Goal: Information Seeking & Learning: Learn about a topic

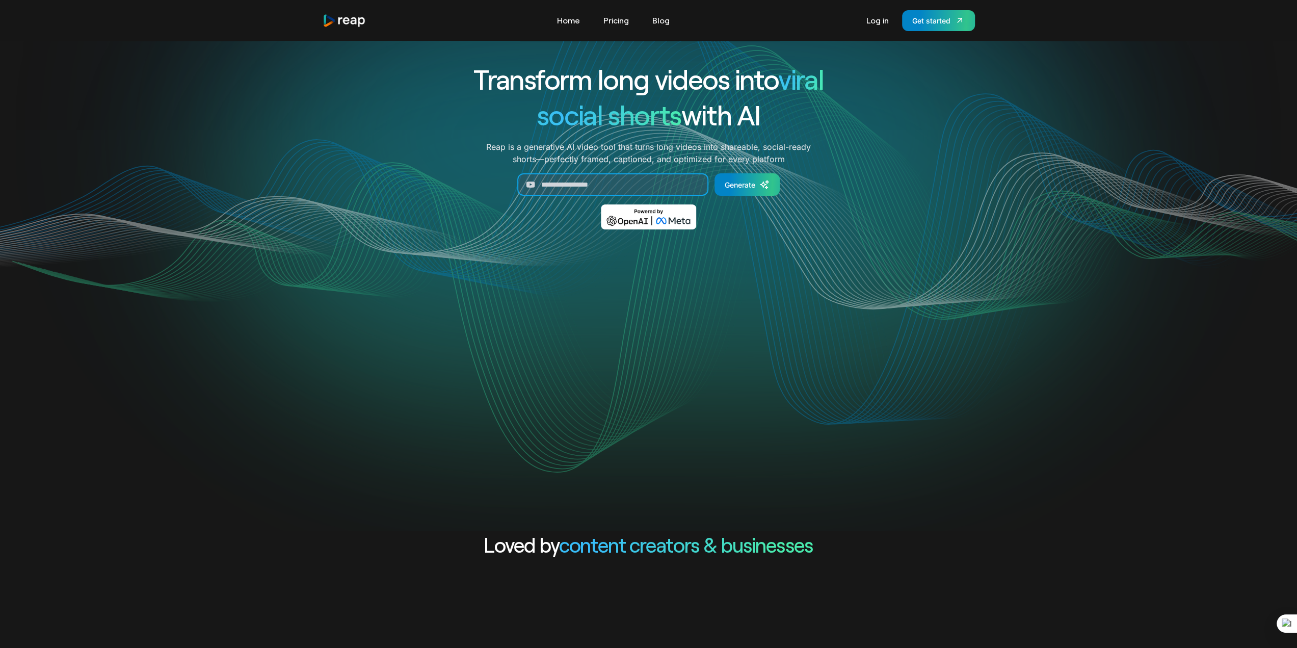
click at [601, 185] on input "Generate Form" at bounding box center [612, 184] width 191 height 22
drag, startPoint x: 721, startPoint y: 396, endPoint x: 749, endPoint y: 99, distance: 298.0
click at [660, 18] on link "Blog" at bounding box center [661, 20] width 28 height 16
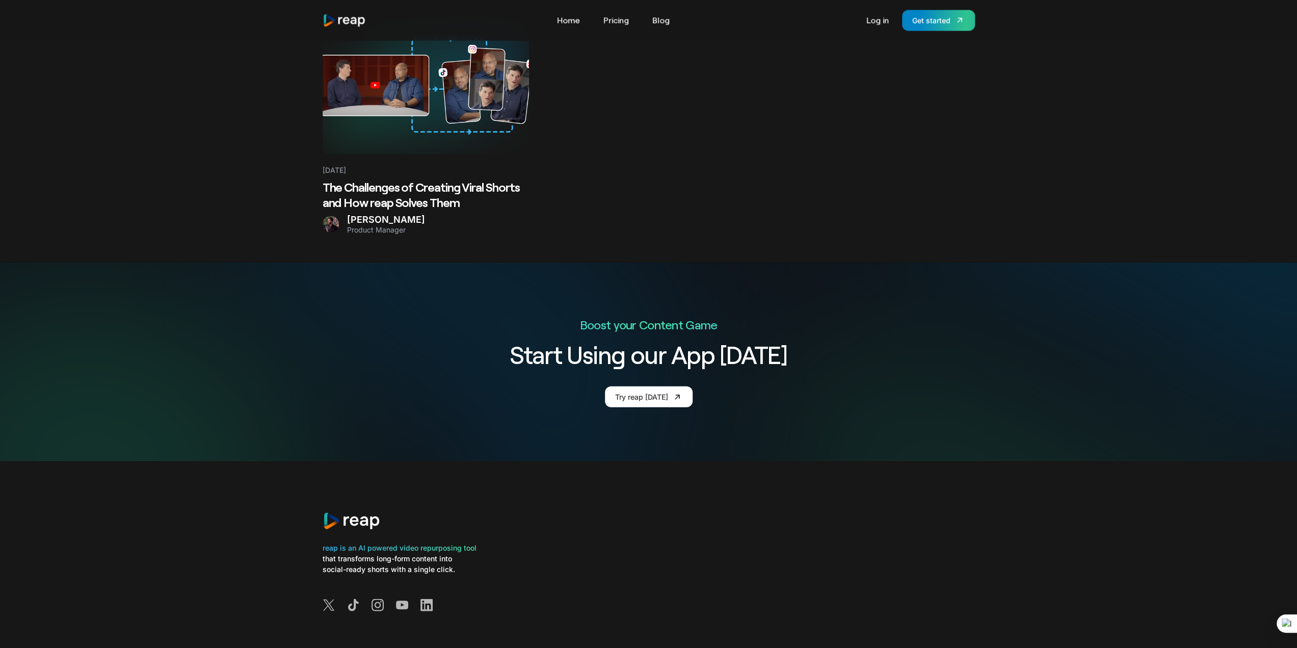
scroll to position [2180, 0]
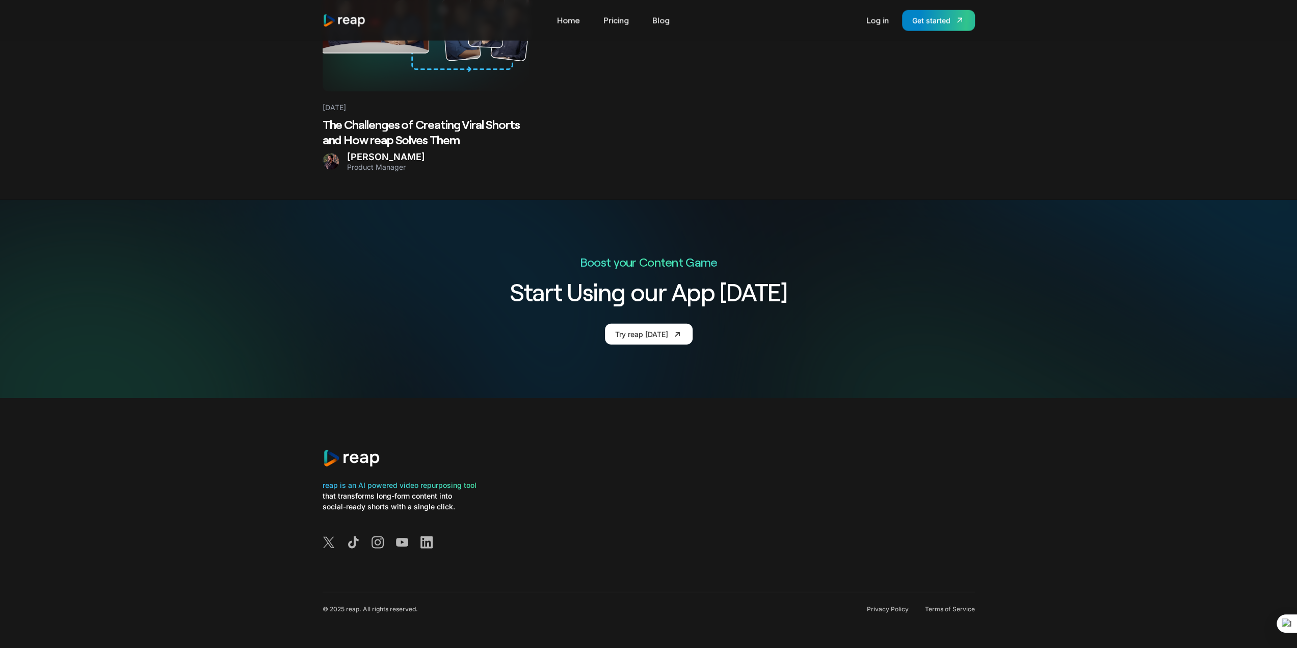
drag, startPoint x: 275, startPoint y: 308, endPoint x: 263, endPoint y: 397, distance: 89.5
click at [951, 19] on link "Get started" at bounding box center [938, 20] width 73 height 21
click at [621, 20] on link "Pricing" at bounding box center [617, 20] width 36 height 16
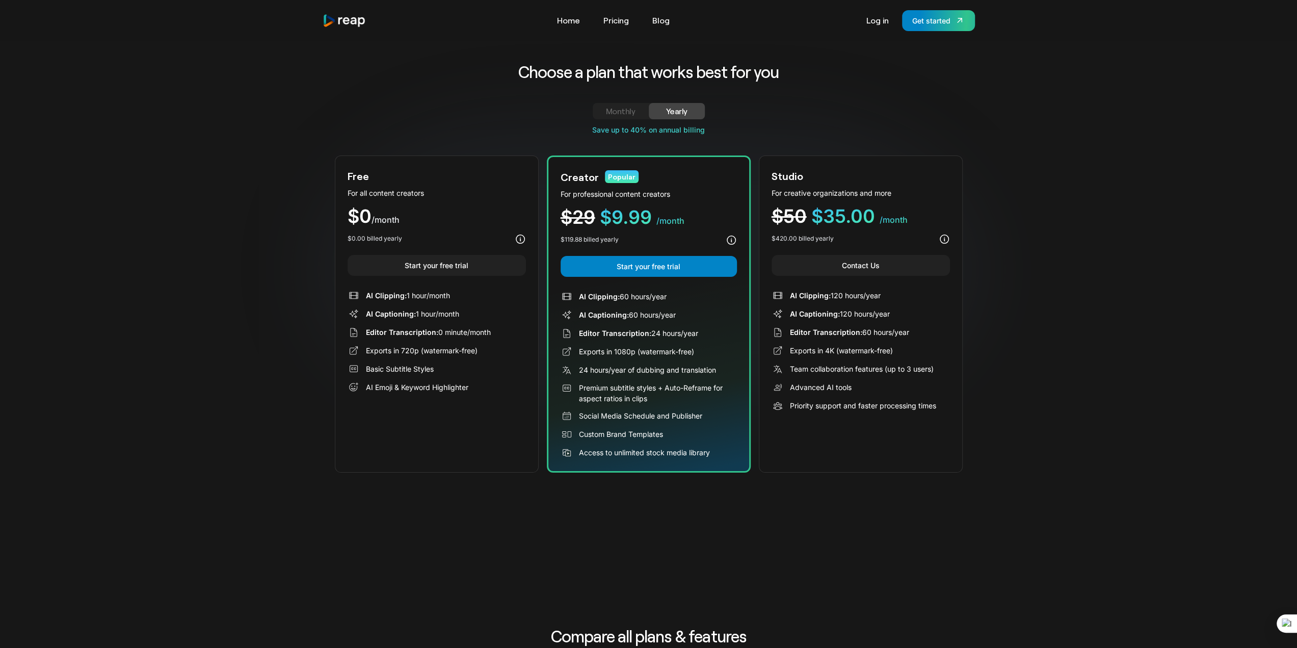
drag, startPoint x: 888, startPoint y: 297, endPoint x: 831, endPoint y: 302, distance: 56.8
click at [831, 302] on div "AI Clipping: 120 hours/year AI Captioning: 120 hours/year Editor Transcription:…" at bounding box center [861, 351] width 178 height 122
click at [1062, 307] on div "Choose a plan that works best for you Monthly Yearly Free Plan For all content …" at bounding box center [648, 269] width 1297 height 457
drag, startPoint x: 921, startPoint y: 329, endPoint x: 862, endPoint y: 334, distance: 59.4
click at [862, 334] on div "Editor Transcription: 60 hours/year" at bounding box center [861, 332] width 178 height 12
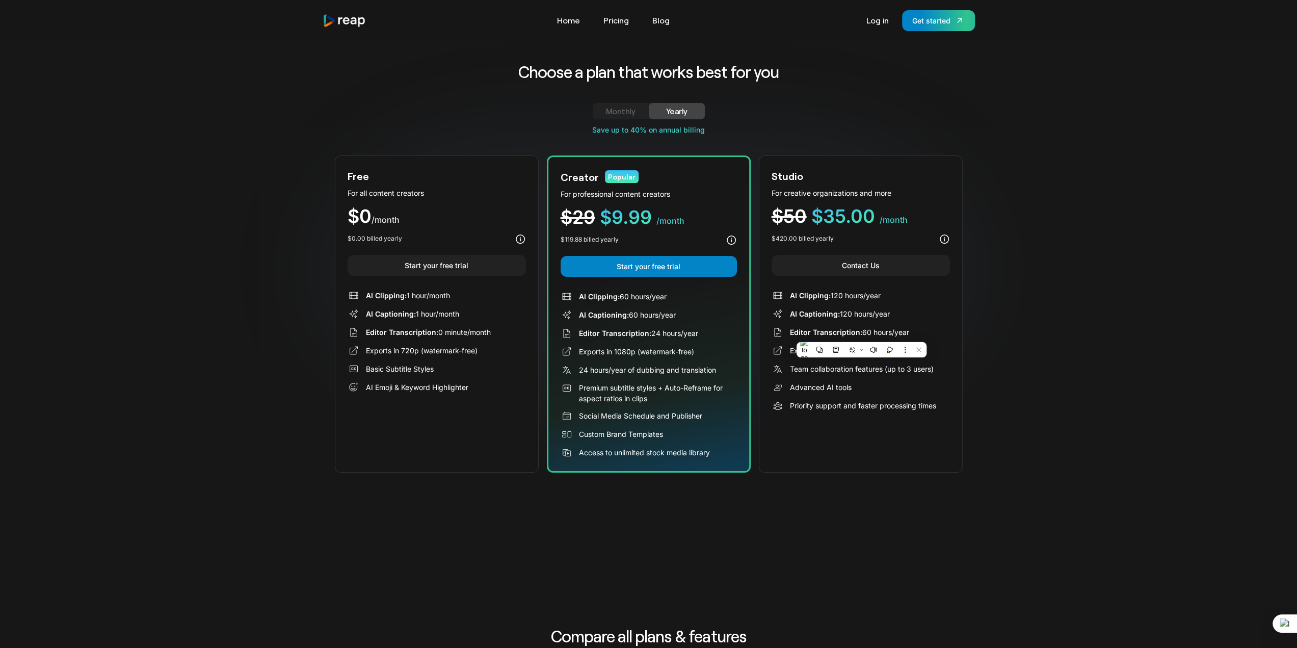
click at [1050, 293] on div "Choose a plan that works best for you Monthly Yearly Free Plan For all content …" at bounding box center [648, 269] width 1297 height 457
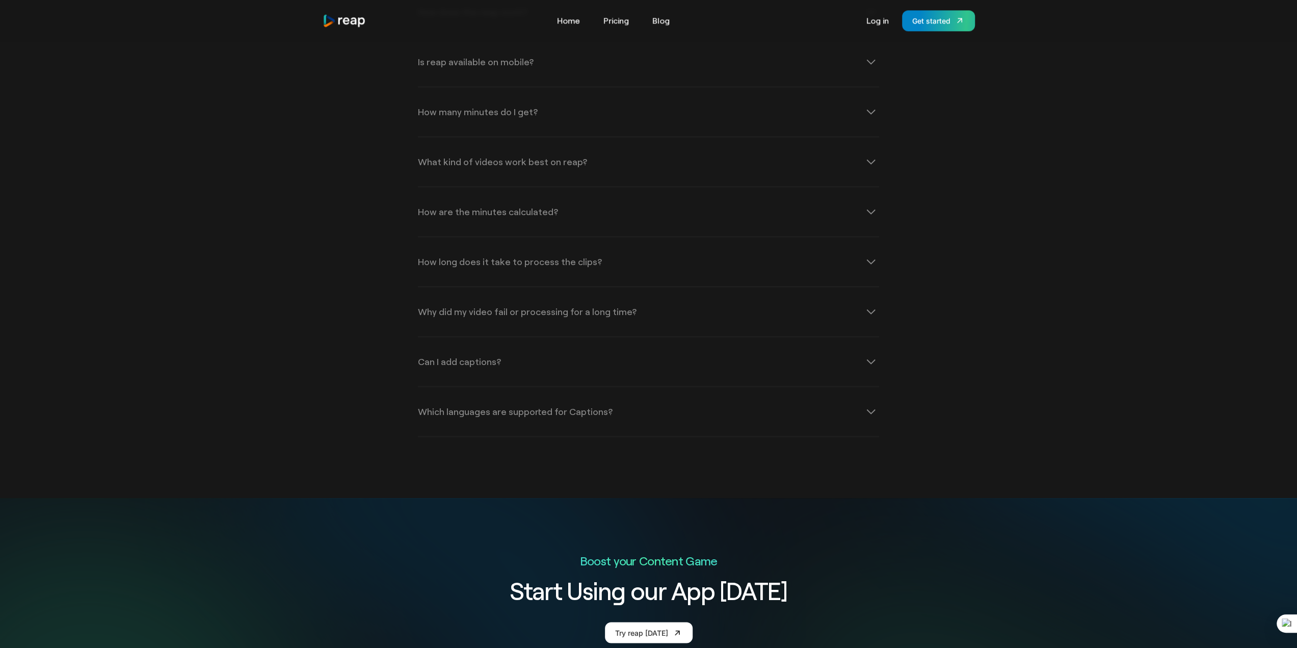
scroll to position [1427, 0]
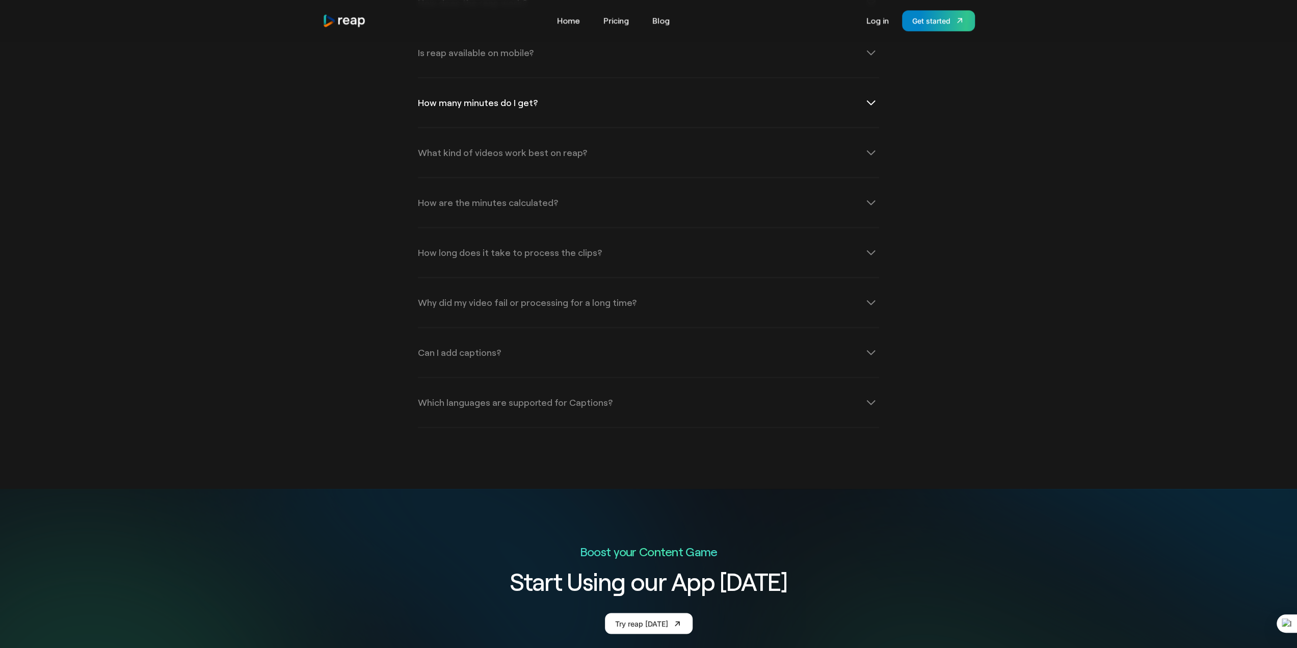
click at [492, 100] on div "How many minutes do I get?" at bounding box center [478, 102] width 120 height 9
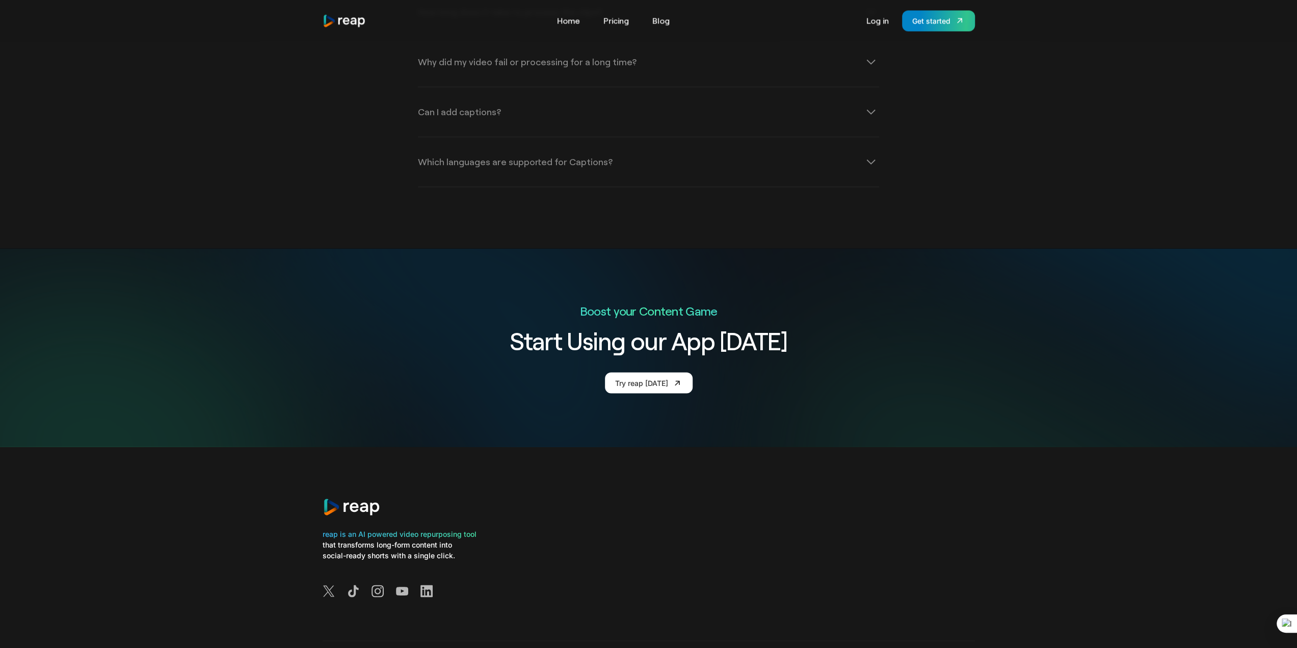
scroll to position [1772, 0]
